Goal: Task Accomplishment & Management: Manage account settings

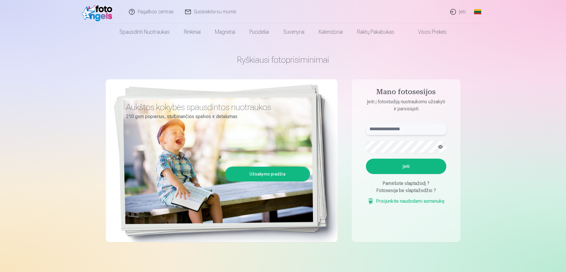
click at [418, 130] on input "text" at bounding box center [406, 129] width 80 height 12
type input "**********"
click at [417, 163] on button "Įeiti" at bounding box center [406, 165] width 80 height 15
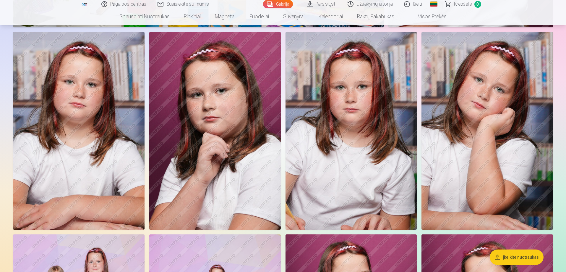
scroll to position [1010, 0]
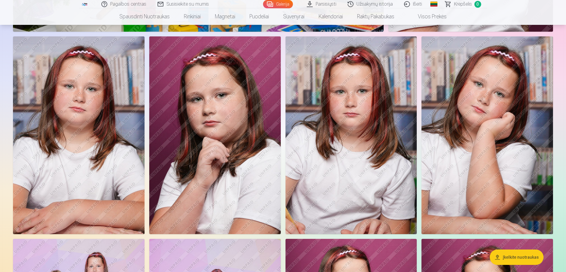
drag, startPoint x: 565, startPoint y: 76, endPoint x: 567, endPoint y: 104, distance: 27.6
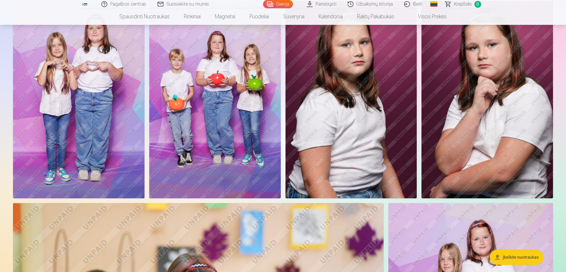
click at [533, 96] on img at bounding box center [488, 99] width 132 height 197
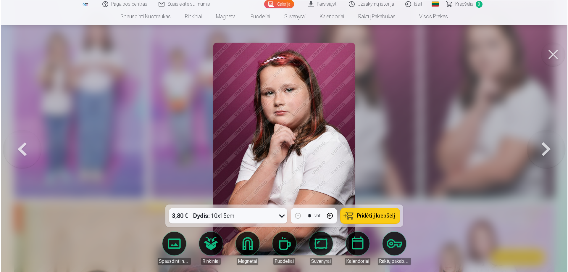
scroll to position [1251, 0]
click at [548, 145] on button at bounding box center [546, 148] width 38 height 99
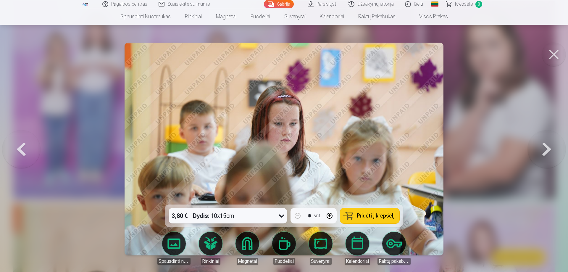
click at [548, 145] on button at bounding box center [546, 148] width 38 height 99
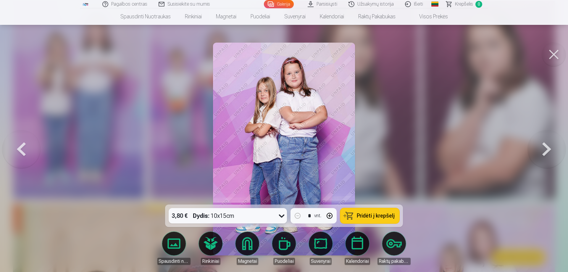
click at [548, 145] on button at bounding box center [546, 148] width 38 height 99
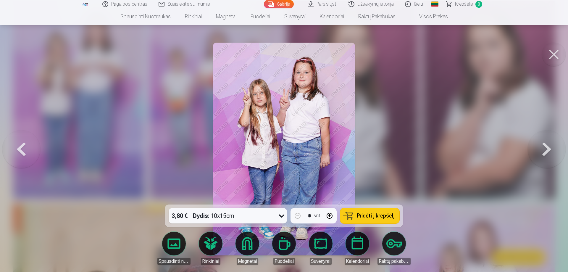
click at [548, 145] on button at bounding box center [546, 148] width 38 height 99
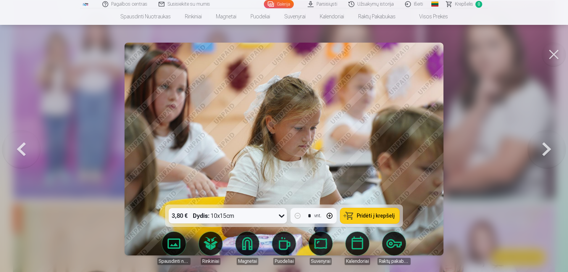
click at [548, 145] on button at bounding box center [546, 148] width 38 height 99
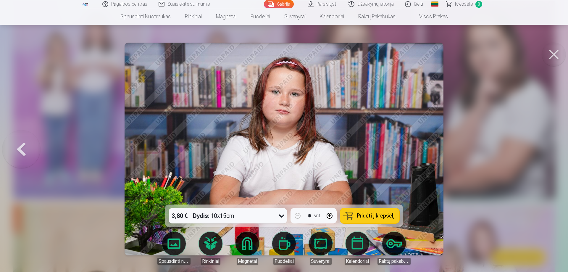
click at [548, 145] on div at bounding box center [284, 136] width 568 height 272
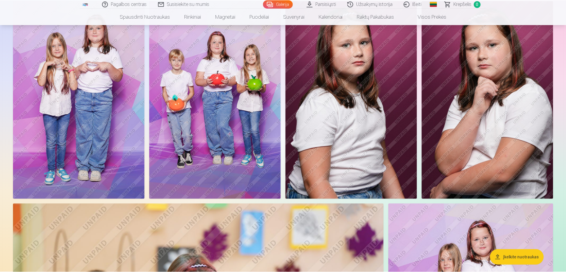
scroll to position [1248, 0]
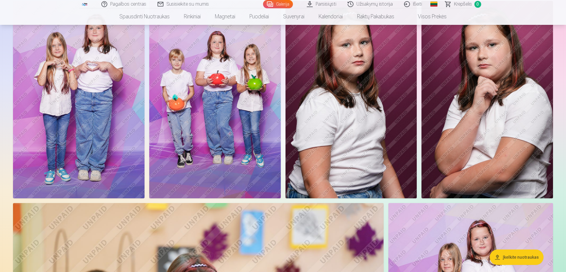
click at [548, 145] on img at bounding box center [488, 99] width 132 height 197
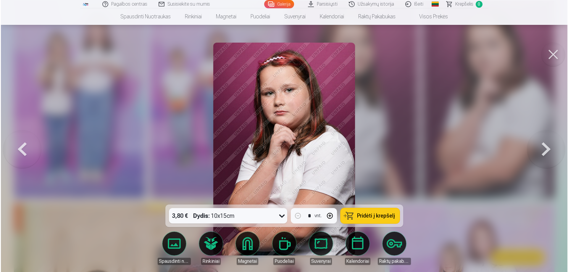
scroll to position [1251, 0]
click at [548, 145] on button at bounding box center [546, 148] width 38 height 99
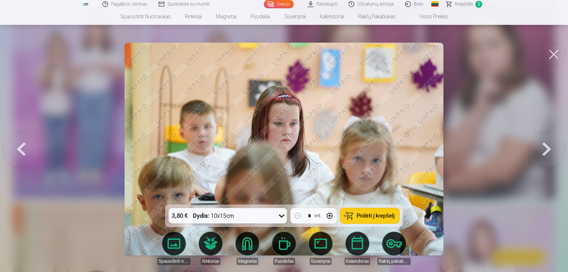
click at [553, 55] on button at bounding box center [554, 55] width 24 height 24
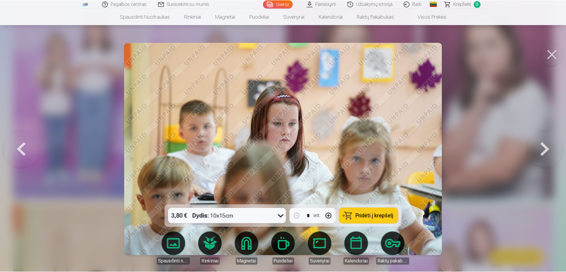
scroll to position [1248, 0]
